Goal: Task Accomplishment & Management: Manage account settings

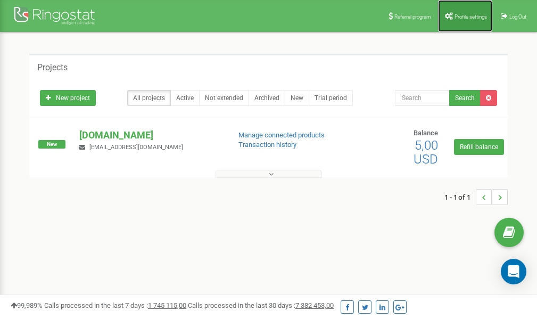
click at [470, 14] on span "Profile settings" at bounding box center [470, 17] width 32 height 6
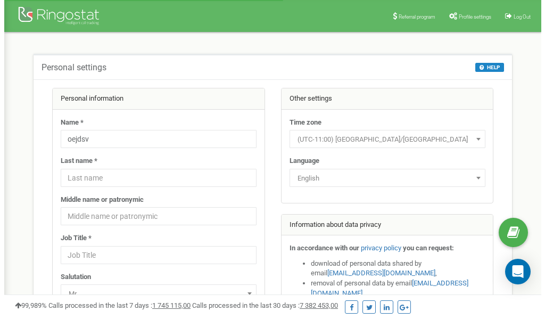
scroll to position [53, 0]
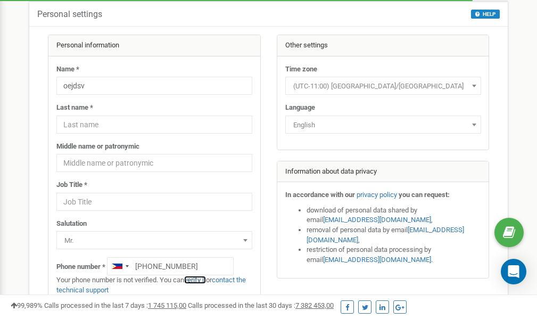
click at [199, 279] on link "verify it" at bounding box center [195, 279] width 22 height 8
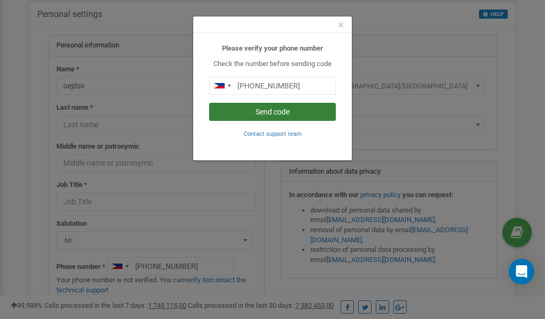
click at [282, 110] on button "Send code" at bounding box center [272, 112] width 127 height 18
